Goal: Task Accomplishment & Management: Use online tool/utility

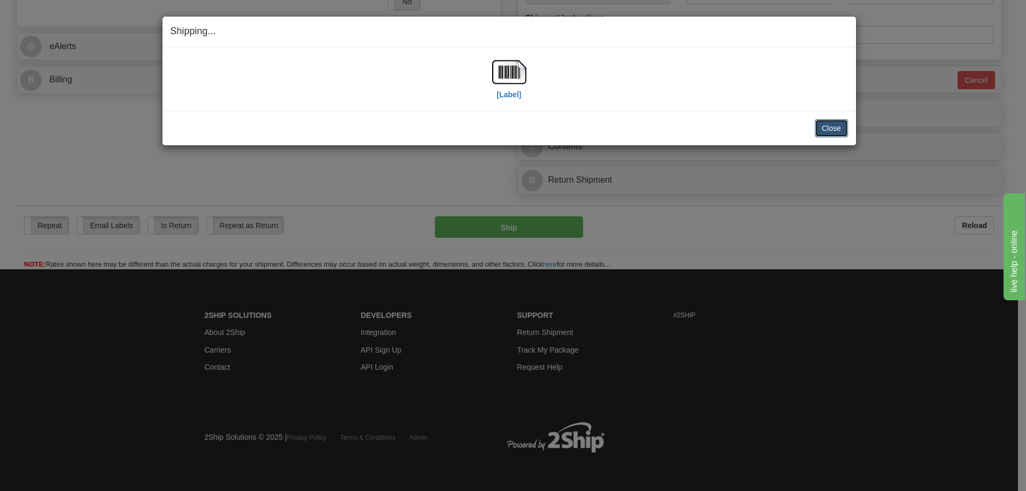
click at [840, 127] on button "Close" at bounding box center [831, 128] width 33 height 18
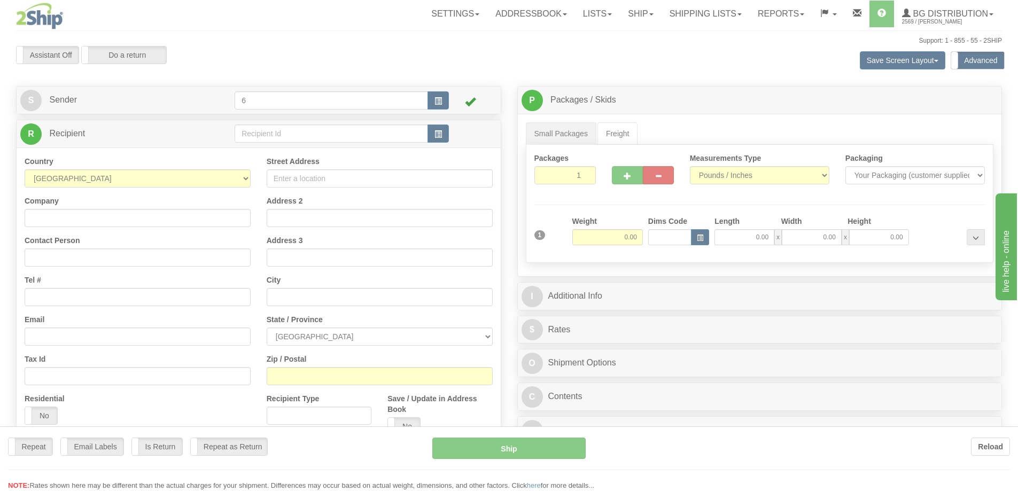
click at [261, 137] on div at bounding box center [509, 245] width 1018 height 491
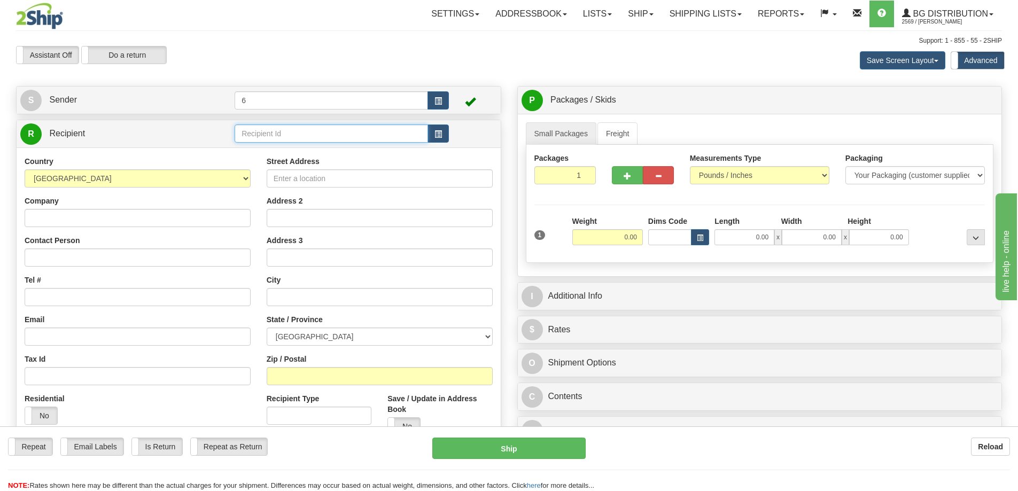
click at [261, 137] on input "text" at bounding box center [331, 134] width 193 height 18
type input "45025"
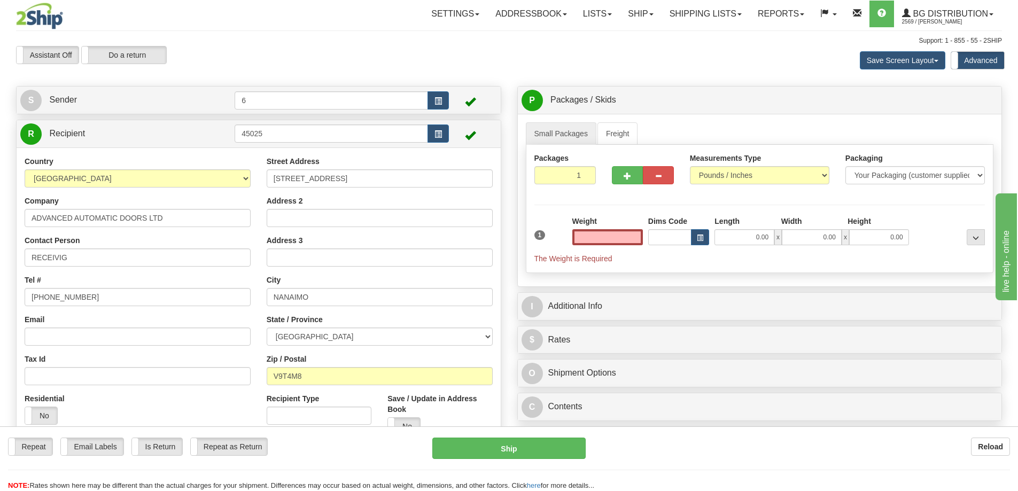
type input "0.00"
click at [640, 227] on div "Weight 0.00" at bounding box center [607, 230] width 71 height 29
click at [628, 235] on input "0.00" at bounding box center [607, 237] width 71 height 16
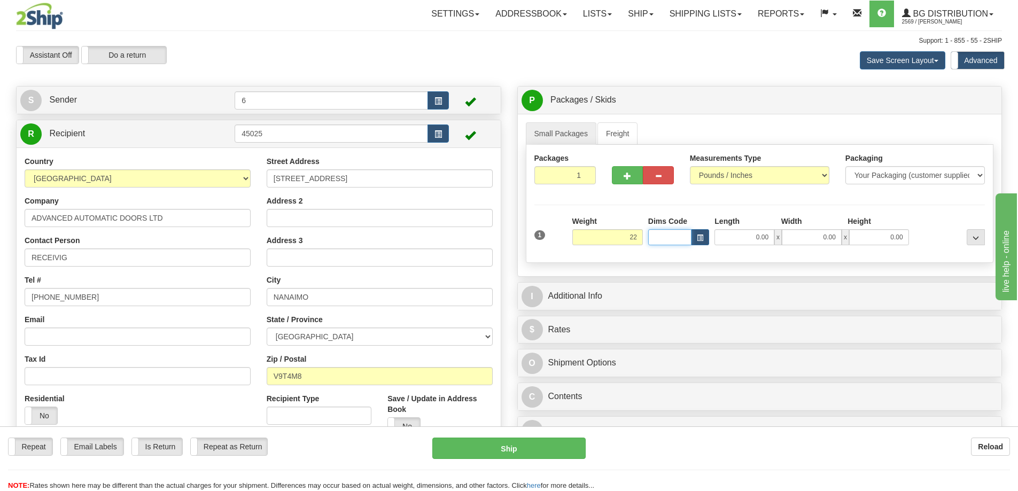
type input "22.00"
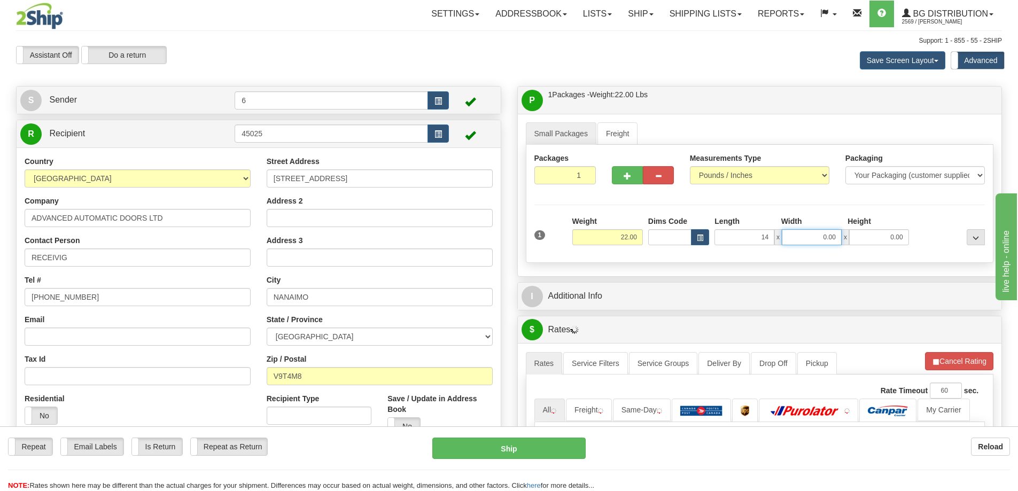
type input "14.00"
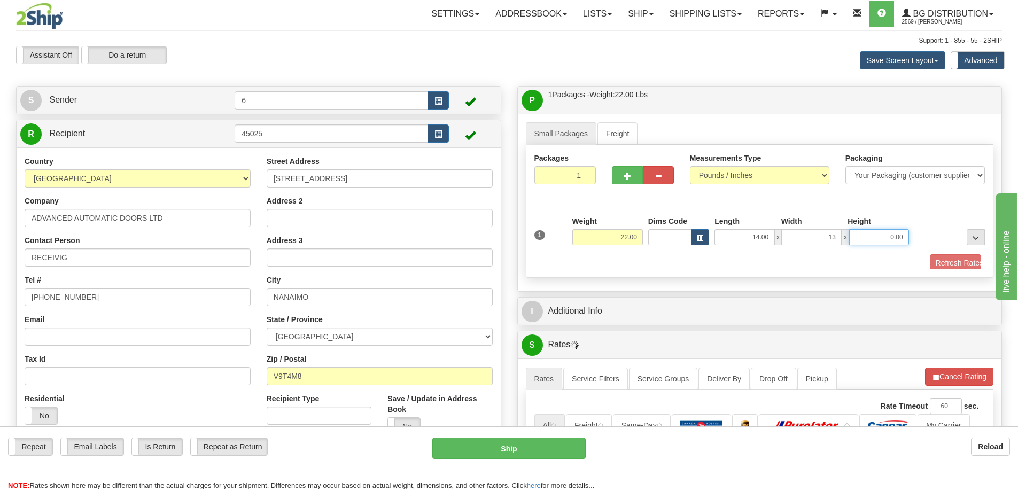
type input "13.00"
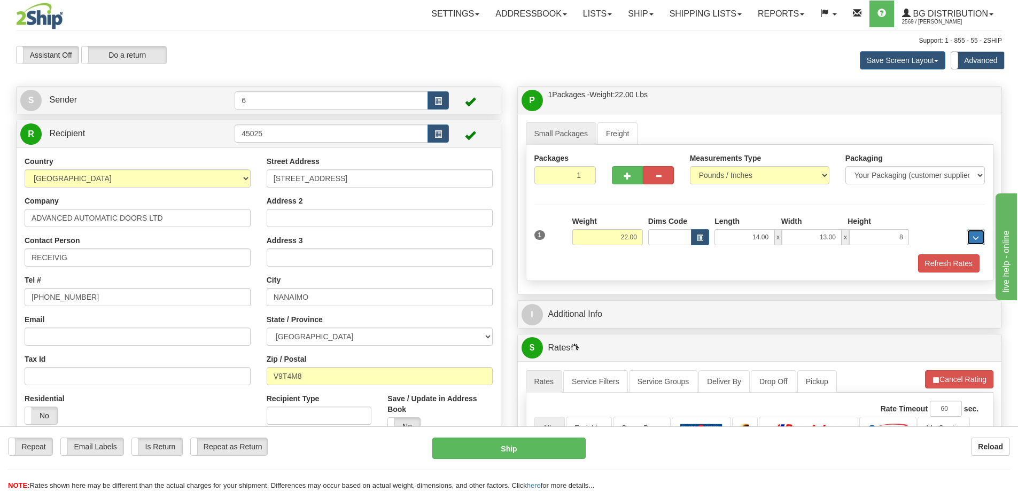
type input "8.00"
click at [627, 179] on span "button" at bounding box center [627, 176] width 7 height 7
radio input "true"
type input "2"
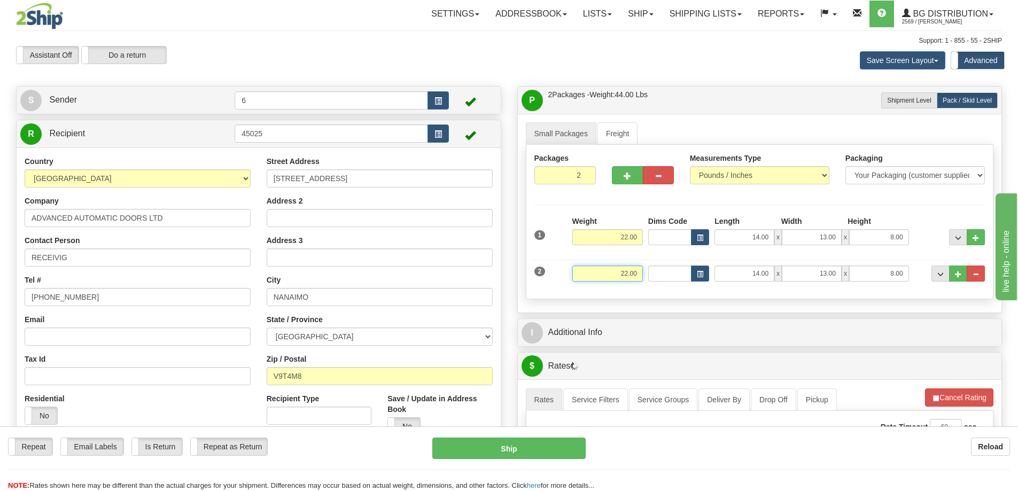
drag, startPoint x: 608, startPoint y: 273, endPoint x: 712, endPoint y: 264, distance: 104.6
click at [711, 264] on div "2 Weight 22.00 Dims Code Length Width Height" at bounding box center [760, 272] width 456 height 36
type input "36.00"
type input "10.00"
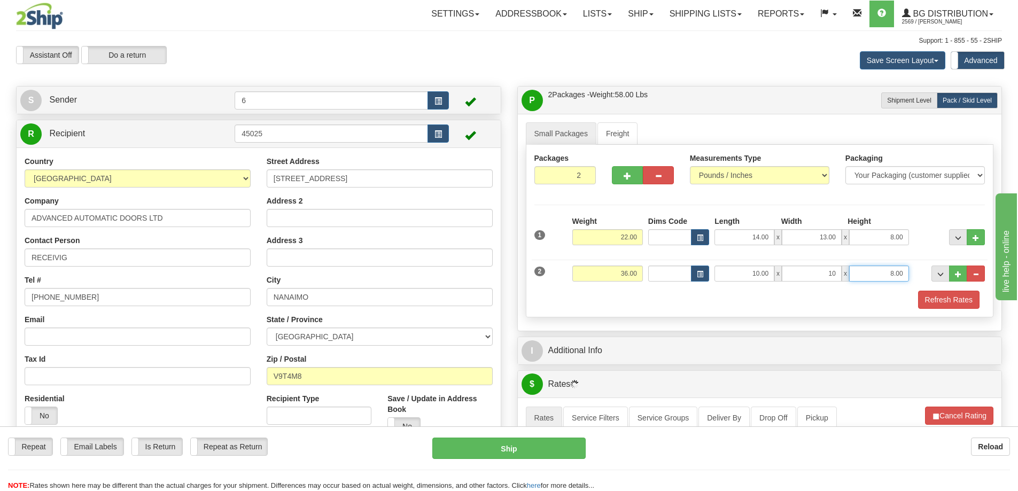
type input "10.00"
type input "15.00"
click at [620, 181] on button "button" at bounding box center [627, 175] width 31 height 18
type input "3"
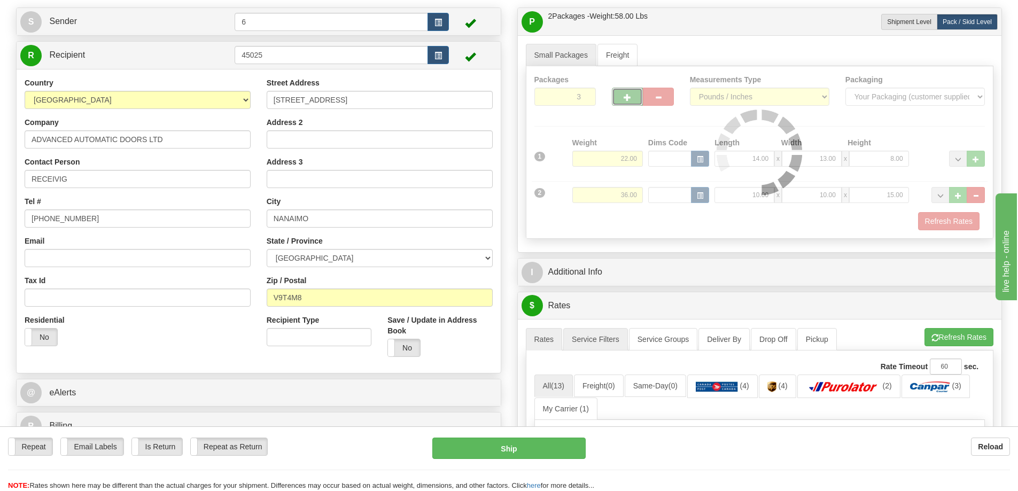
scroll to position [160, 0]
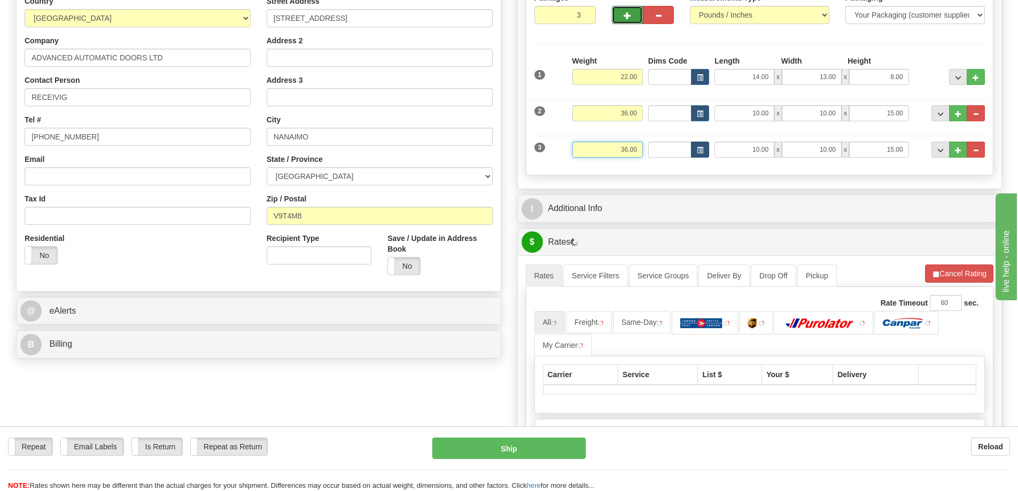
drag, startPoint x: 607, startPoint y: 153, endPoint x: 701, endPoint y: 144, distance: 94.5
click at [699, 145] on div "3 Weight 36.00 Dims Code Length Width Height" at bounding box center [760, 148] width 456 height 36
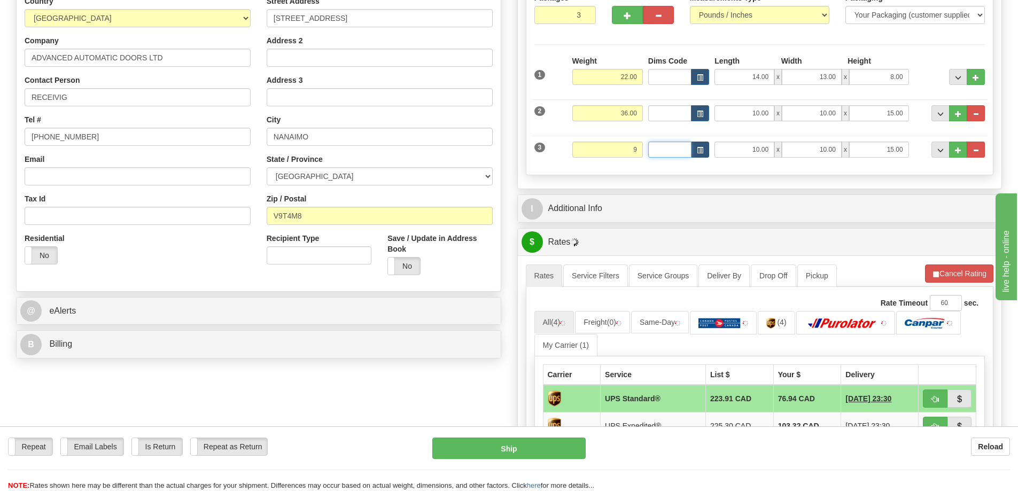
type input "9.00"
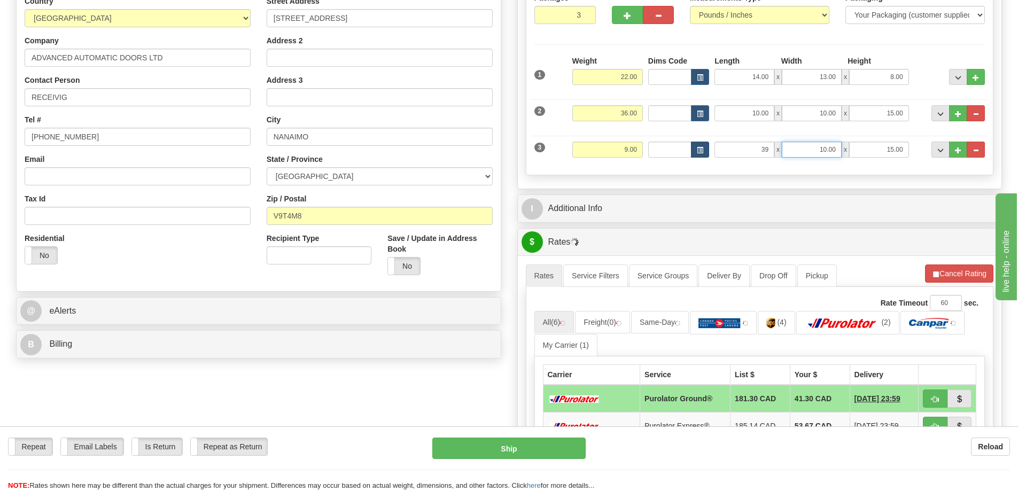
type input "39.00"
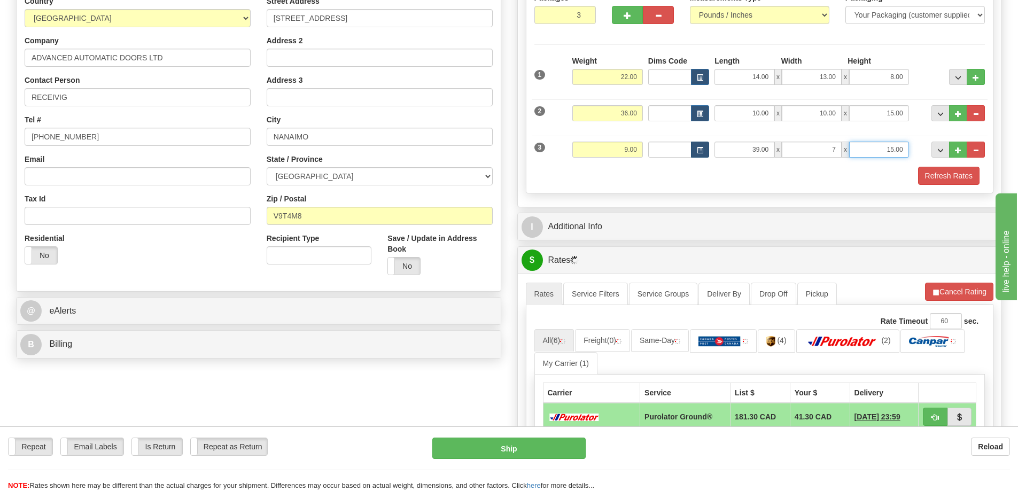
type input "7.00"
type input "4.00"
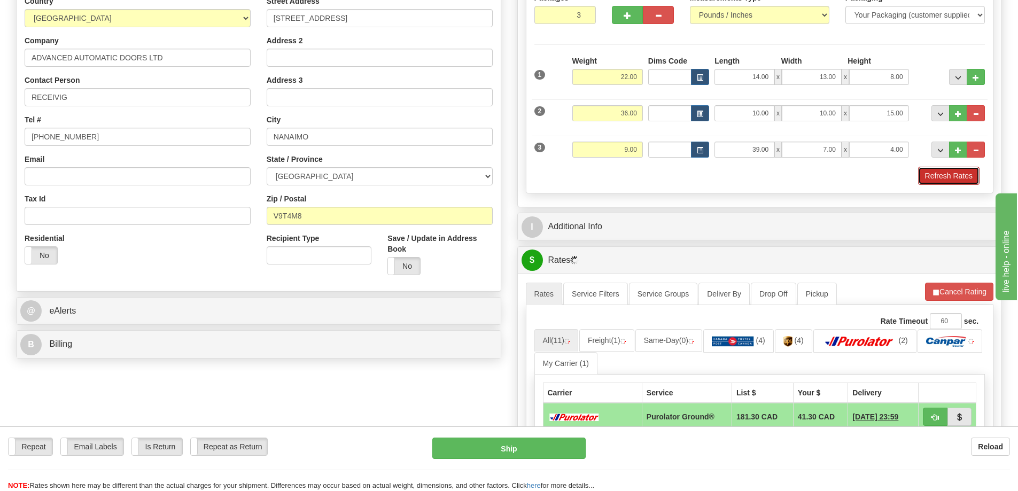
click at [948, 175] on button "Refresh Rates" at bounding box center [948, 176] width 61 height 18
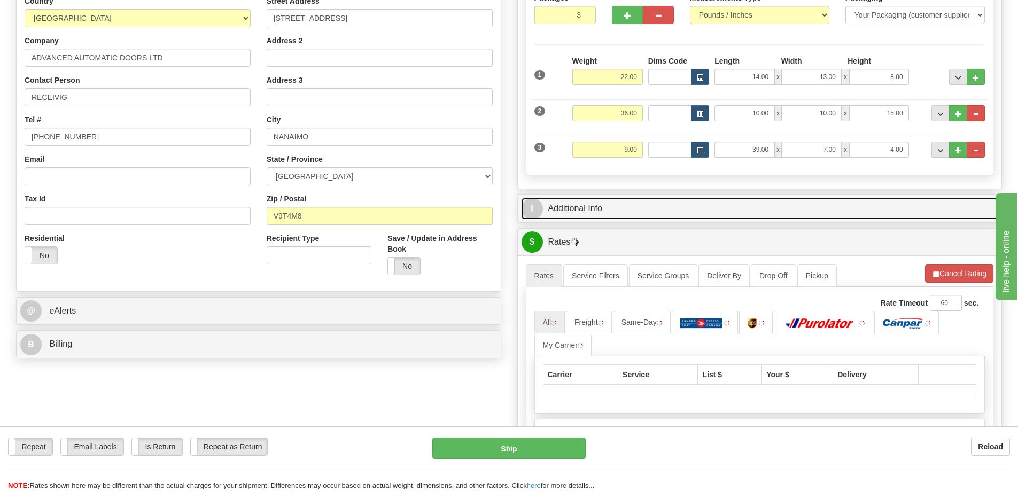
click at [892, 218] on link "I Additional Info" at bounding box center [760, 209] width 477 height 22
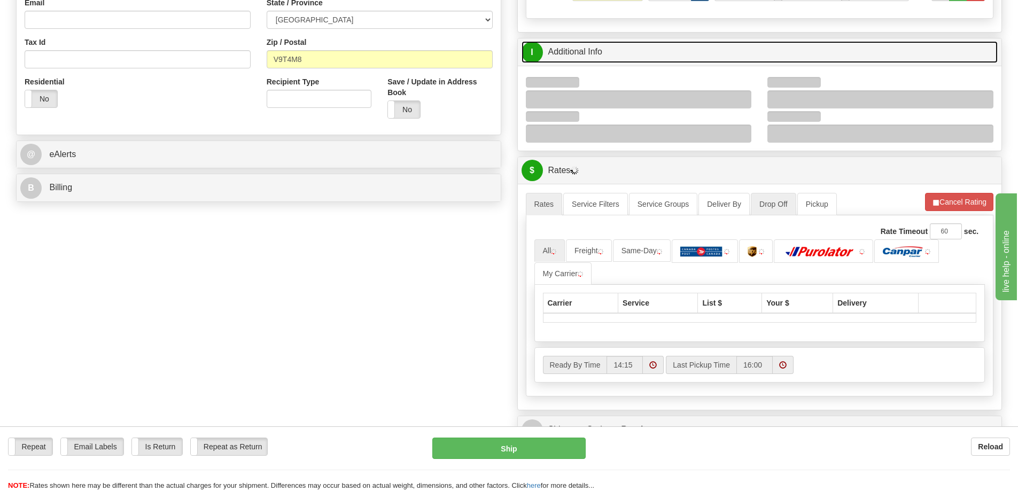
scroll to position [374, 0]
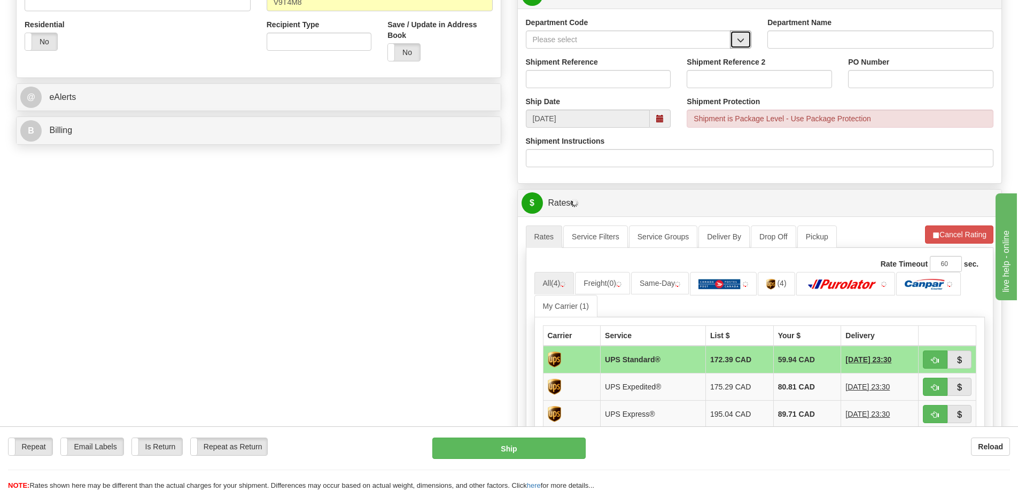
click at [743, 41] on span "button" at bounding box center [740, 40] width 7 height 7
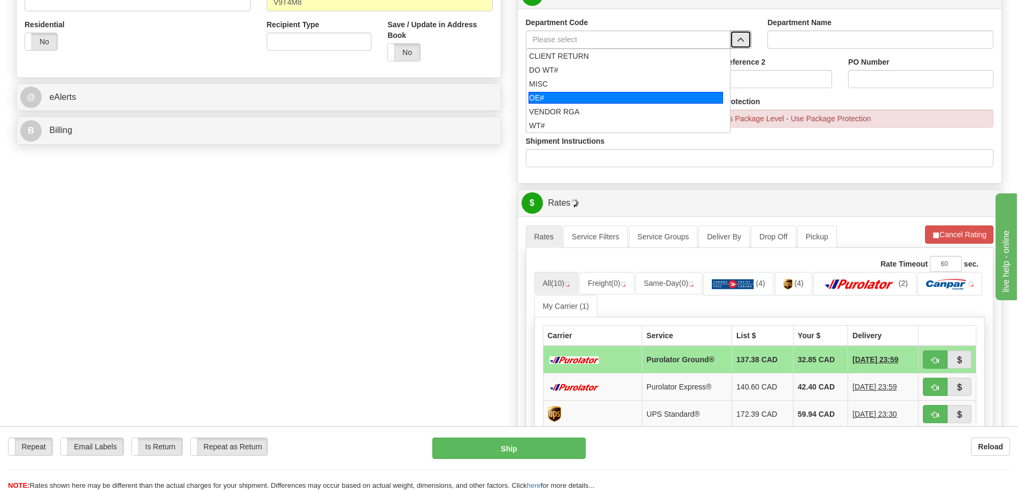
click at [572, 102] on div "OE#" at bounding box center [626, 98] width 195 height 12
type input "OE#"
type input "ORDERS"
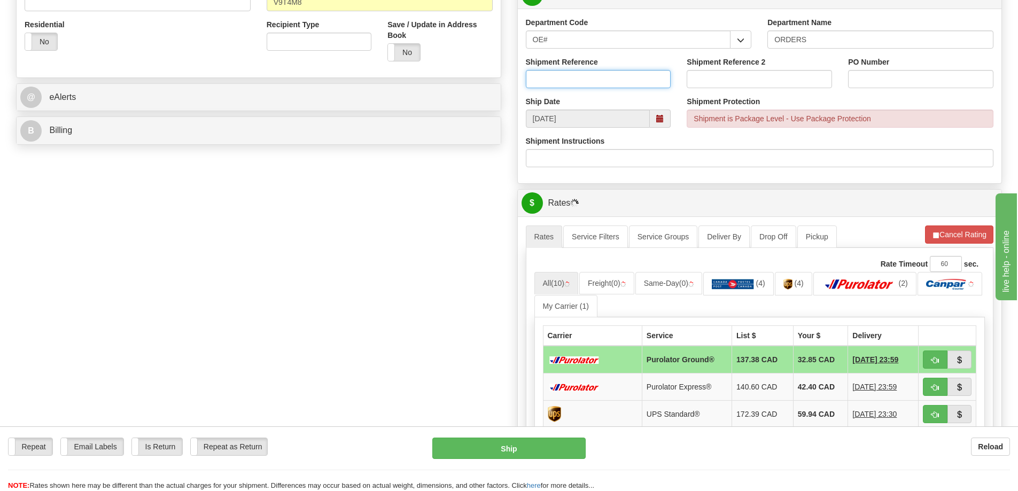
click at [576, 85] on input "Shipment Reference" at bounding box center [598, 79] width 145 height 18
type input "60034044-00"
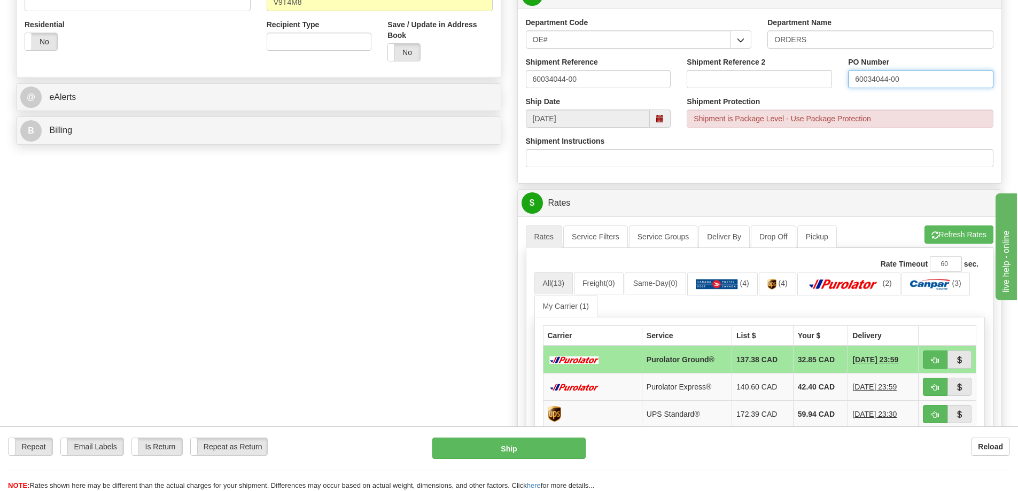
type input "60034044-00"
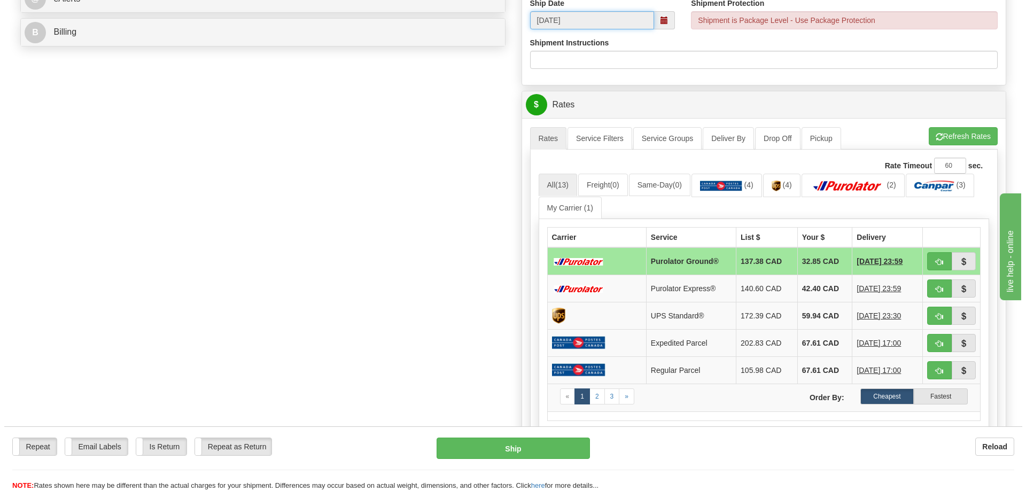
scroll to position [481, 0]
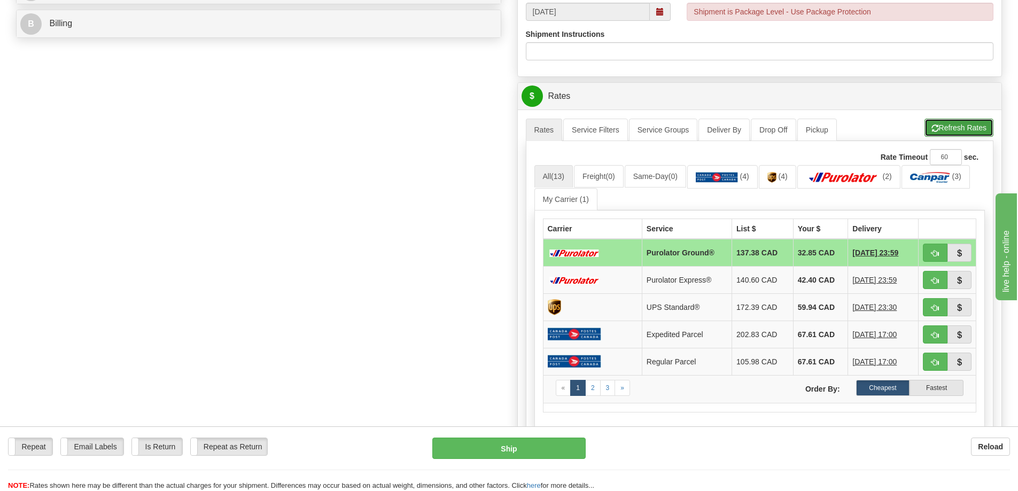
click at [946, 131] on button "Refresh Rates" at bounding box center [959, 128] width 69 height 18
click at [922, 249] on td at bounding box center [948, 253] width 58 height 28
click at [934, 253] on span "button" at bounding box center [935, 253] width 7 height 7
type input "260"
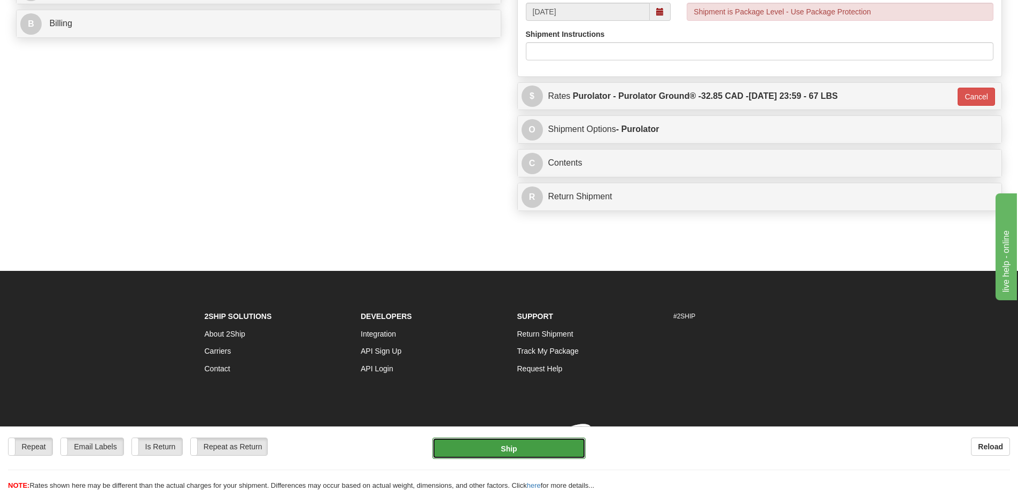
click at [509, 448] on button "Ship" at bounding box center [508, 448] width 153 height 21
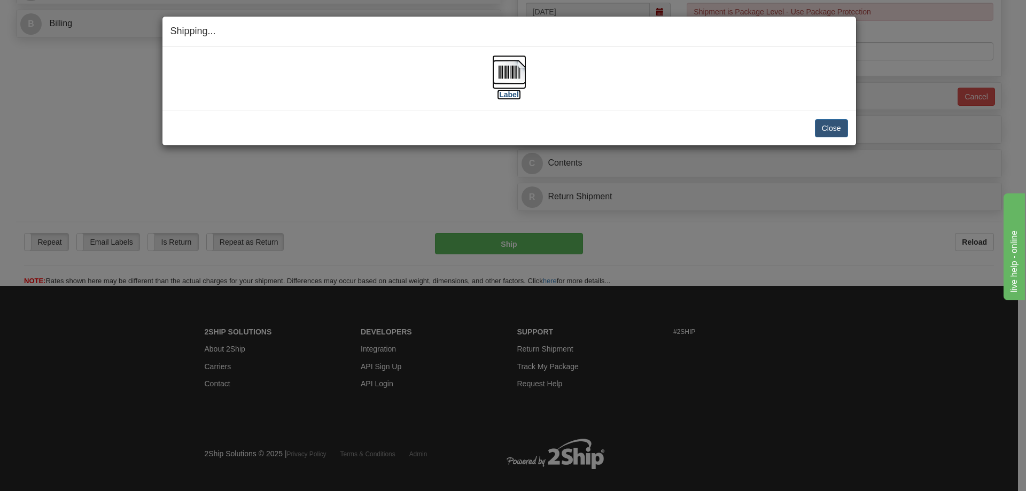
click at [509, 89] on label "[Label]" at bounding box center [509, 94] width 25 height 11
click at [818, 130] on button "Close" at bounding box center [831, 128] width 33 height 18
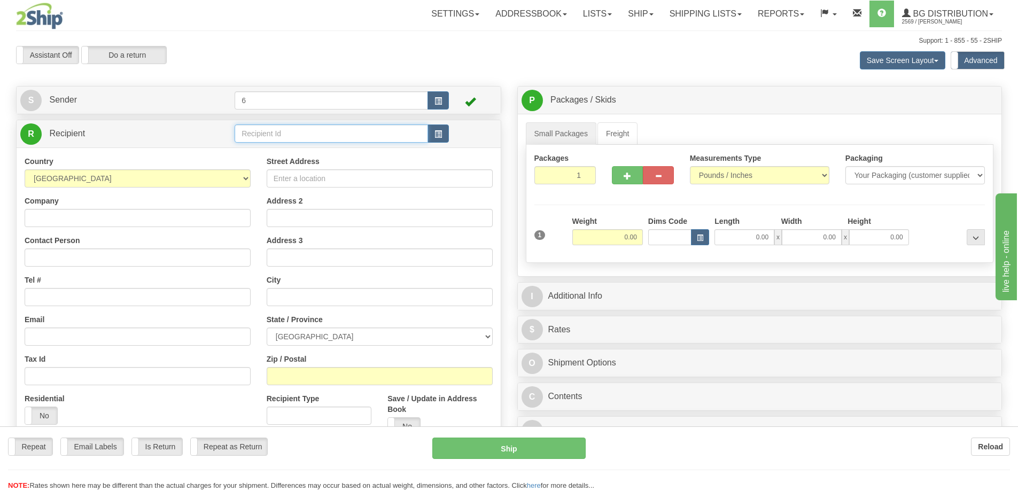
drag, startPoint x: 0, startPoint y: 0, endPoint x: 279, endPoint y: 135, distance: 309.8
click at [279, 135] on input "text" at bounding box center [331, 134] width 193 height 18
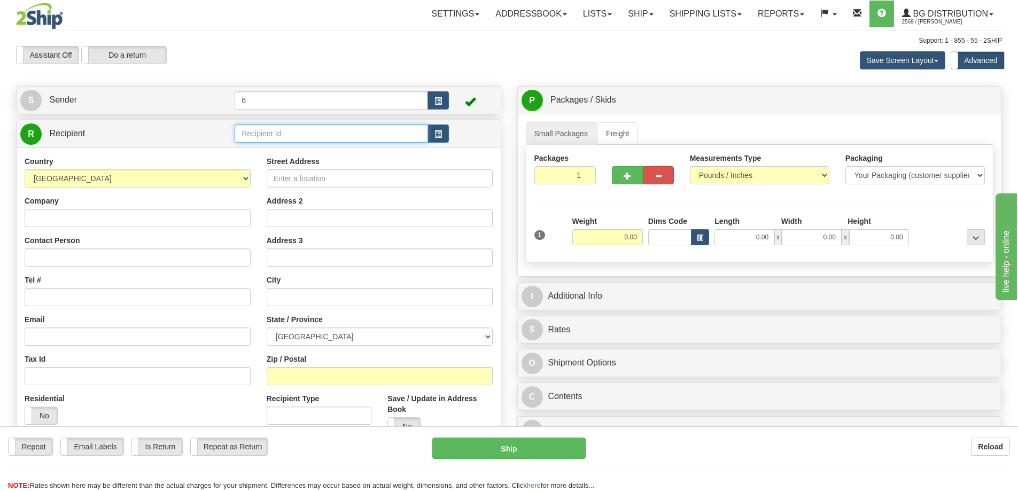
click at [279, 135] on input "text" at bounding box center [331, 134] width 193 height 18
drag, startPoint x: 279, startPoint y: 135, endPoint x: 274, endPoint y: 130, distance: 6.4
click at [276, 133] on input "text" at bounding box center [331, 134] width 193 height 18
type input "41010"
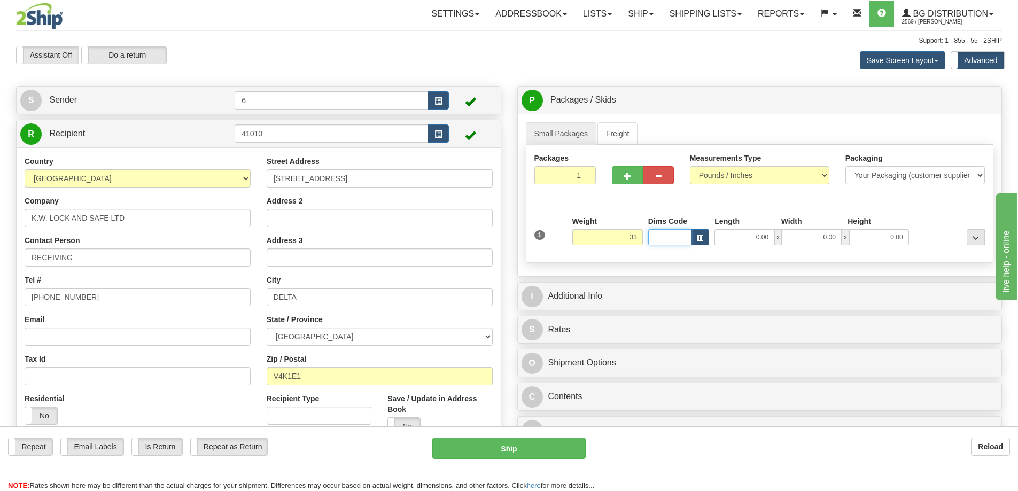
type input "33.00"
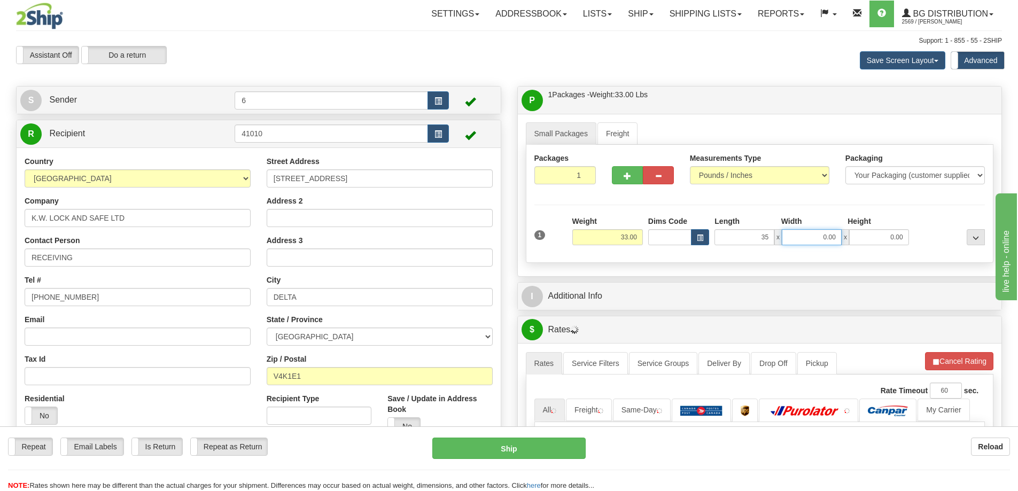
type input "35.00"
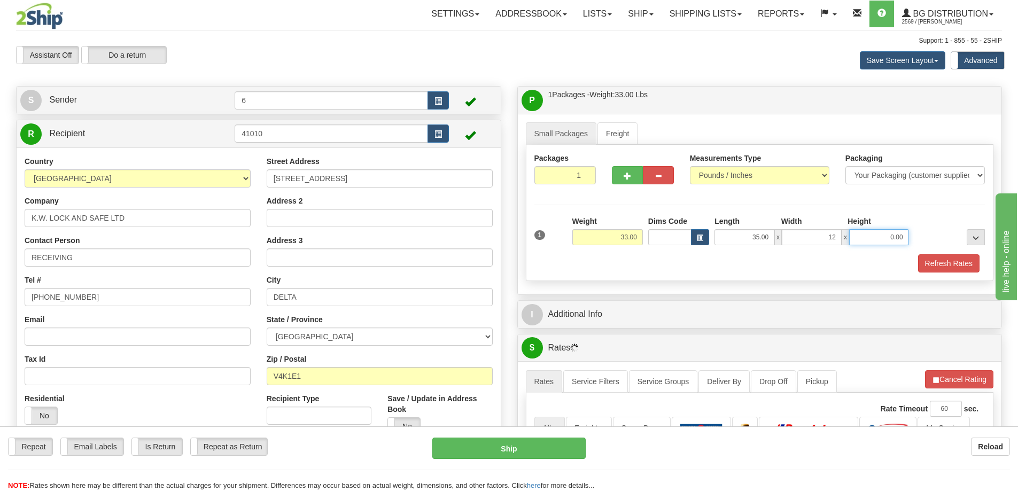
type input "12.00"
type input "10.00"
drag, startPoint x: 939, startPoint y: 269, endPoint x: 894, endPoint y: 300, distance: 54.9
click at [939, 268] on button "Refresh Rates" at bounding box center [948, 263] width 61 height 18
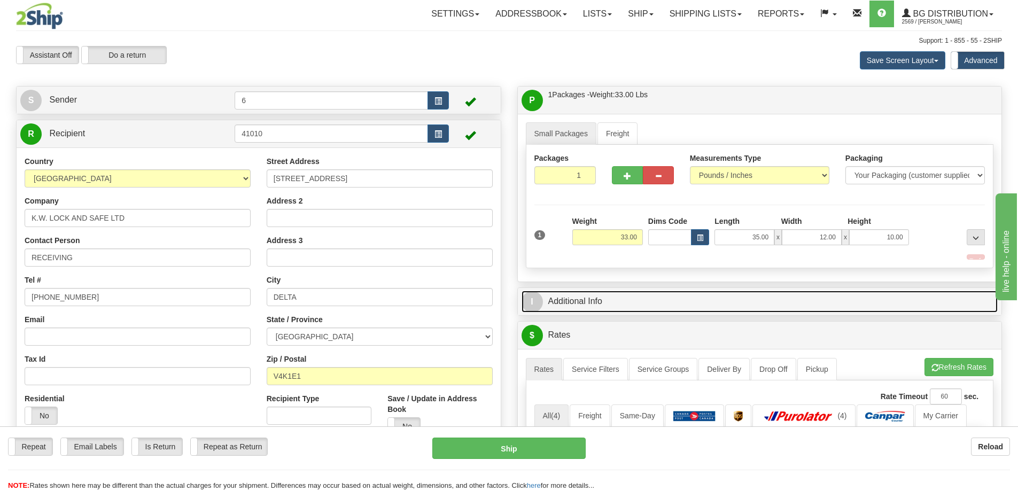
drag, startPoint x: 891, startPoint y: 301, endPoint x: 882, endPoint y: 299, distance: 8.8
click at [889, 301] on link "I Additional Info" at bounding box center [760, 302] width 477 height 22
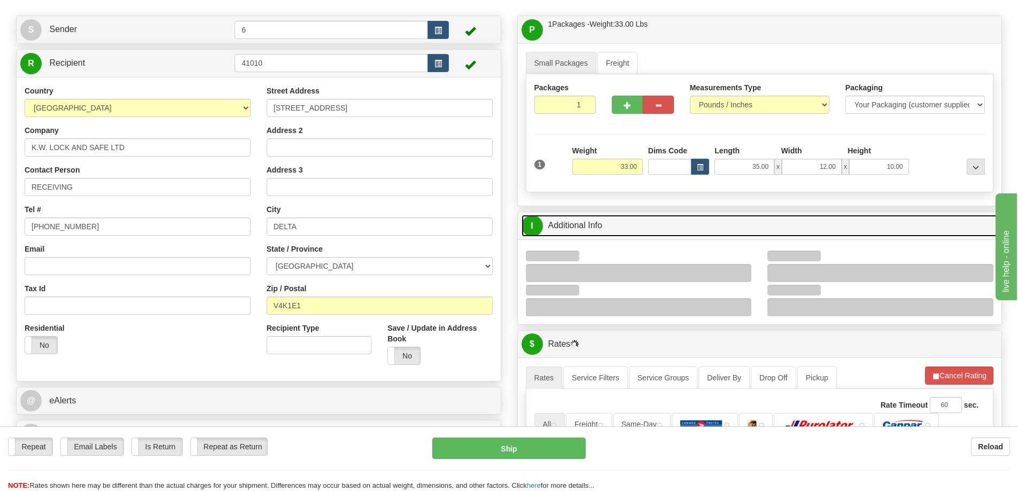
scroll to position [107, 0]
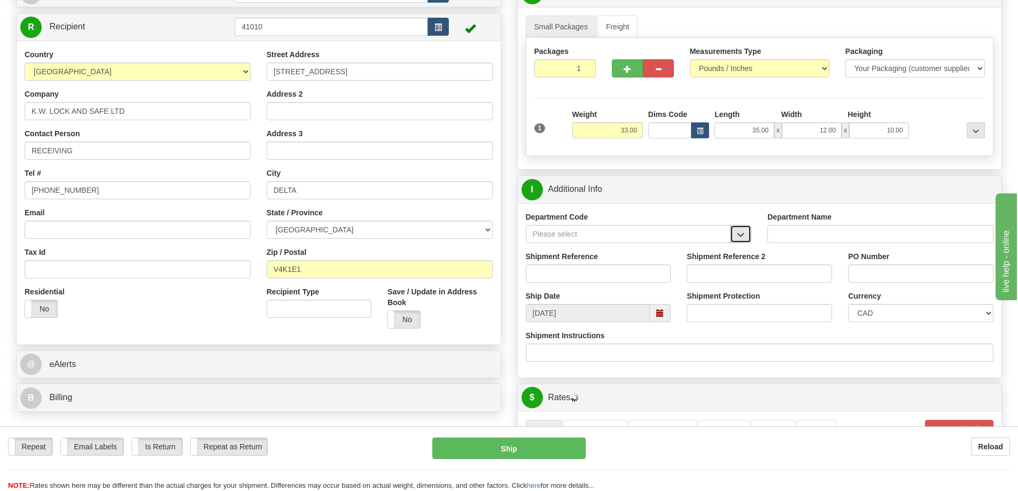
drag, startPoint x: 745, startPoint y: 232, endPoint x: 734, endPoint y: 234, distance: 10.8
click at [744, 232] on button "button" at bounding box center [740, 234] width 21 height 18
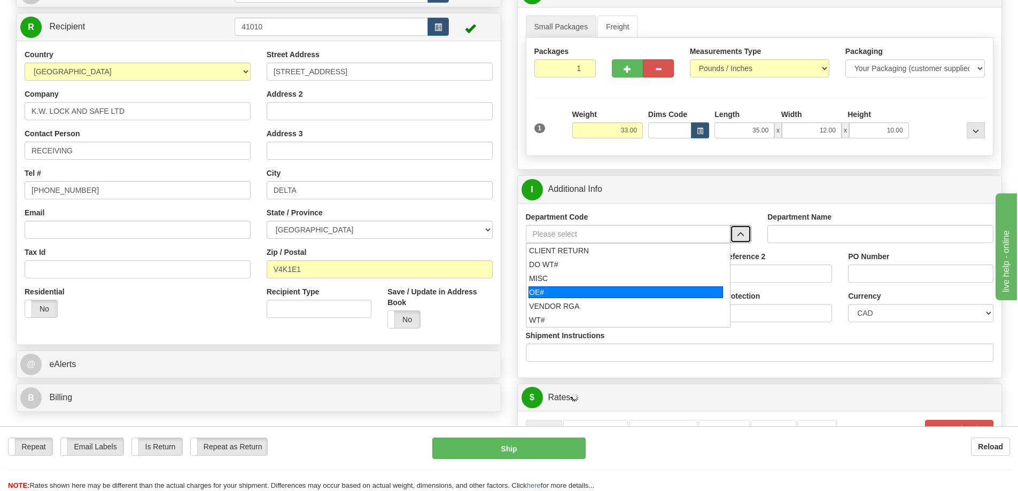
drag, startPoint x: 574, startPoint y: 293, endPoint x: 573, endPoint y: 278, distance: 15.0
click at [573, 292] on div "OE#" at bounding box center [626, 292] width 195 height 12
type input "OE#"
type input "ORDERS"
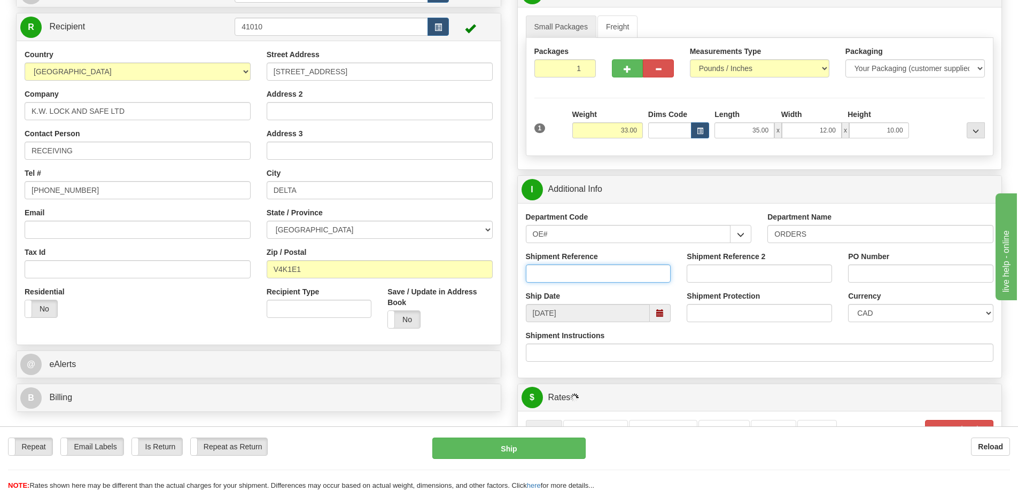
click at [573, 274] on input "Shipment Reference" at bounding box center [598, 274] width 145 height 18
type input "60034047-00"
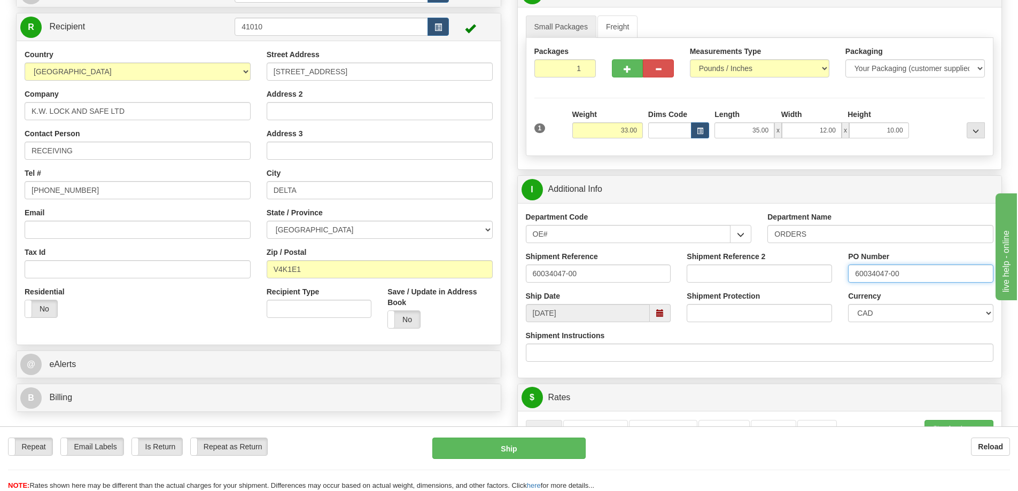
type input "60034047-00"
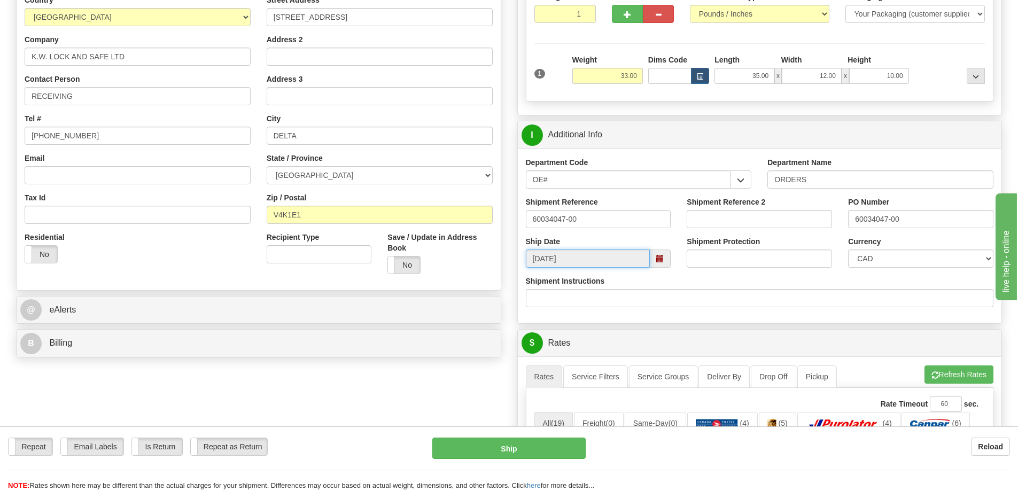
scroll to position [481, 0]
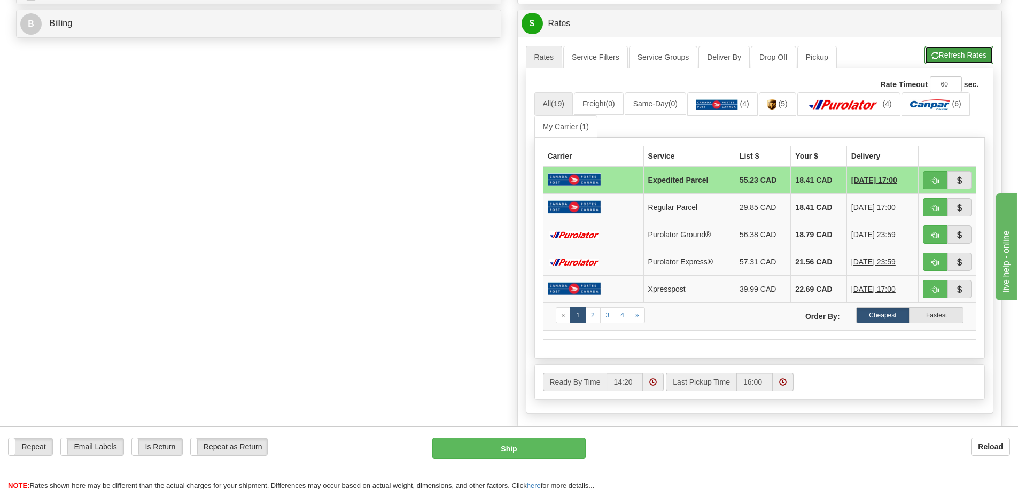
click at [944, 63] on button "Refresh Rates" at bounding box center [959, 55] width 69 height 18
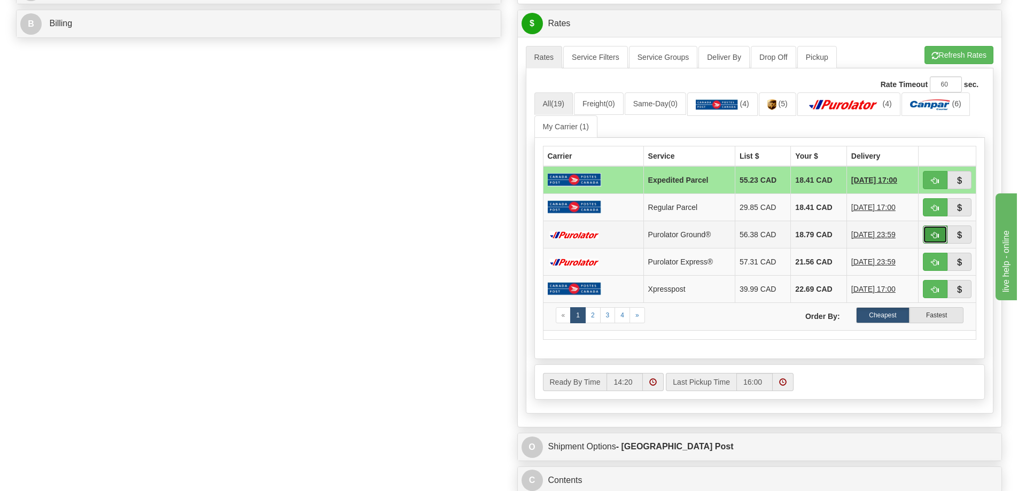
click at [924, 237] on button "button" at bounding box center [935, 235] width 25 height 18
type input "260"
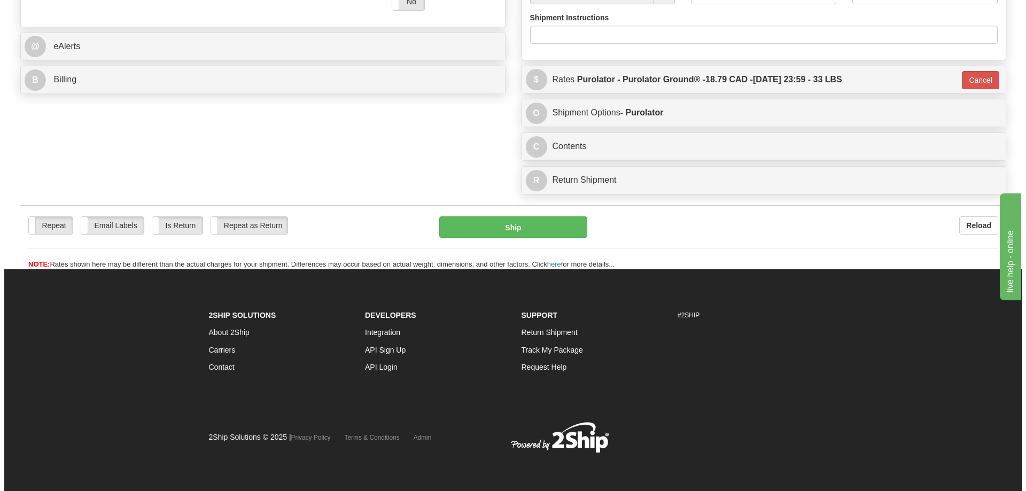
scroll to position [459, 0]
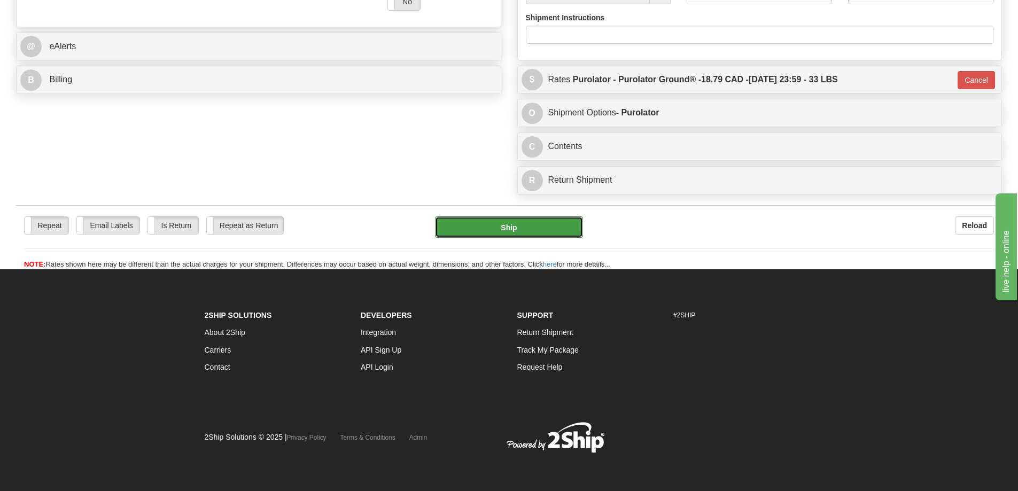
click at [508, 216] on button "Ship" at bounding box center [509, 226] width 148 height 21
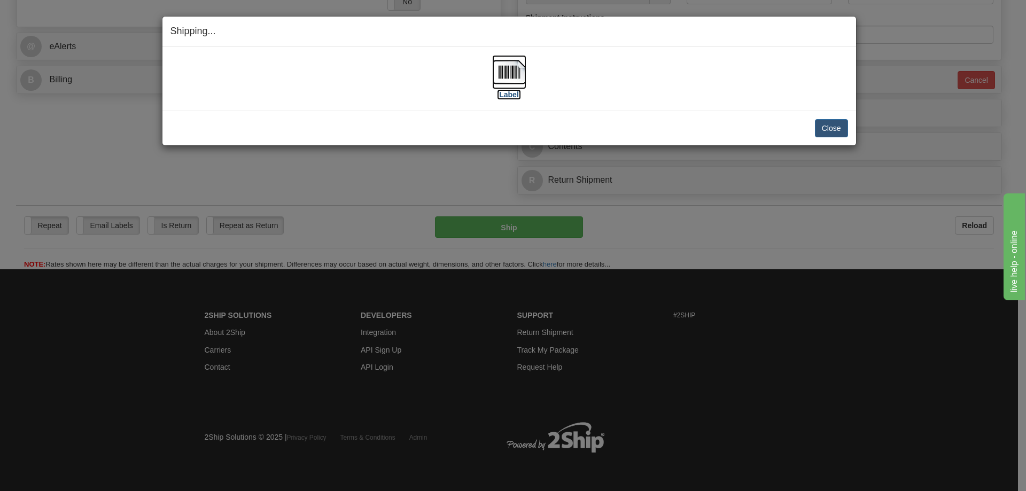
click at [516, 93] on label "[Label]" at bounding box center [509, 94] width 25 height 11
